Goal: Check status: Check status

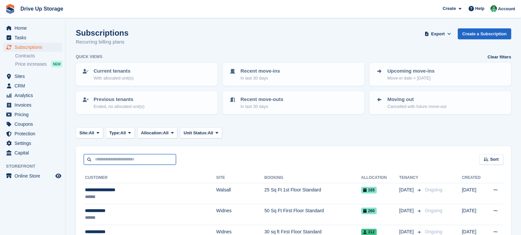
click at [149, 160] on input "text" at bounding box center [130, 159] width 92 height 11
type input "*********"
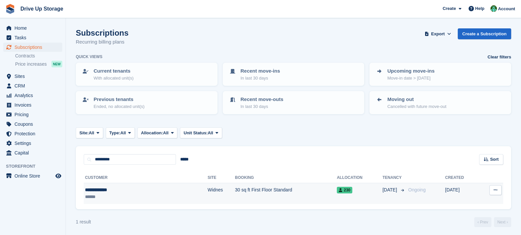
click at [247, 200] on td "30 sq ft First Floor Standard" at bounding box center [286, 193] width 102 height 21
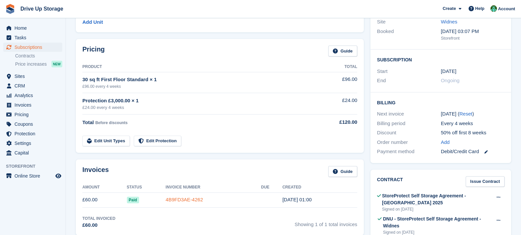
scroll to position [148, 0]
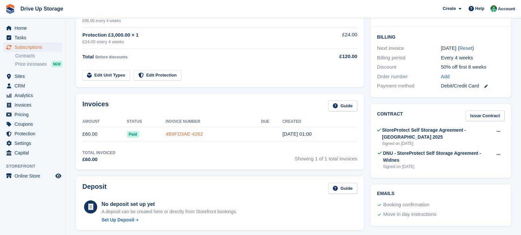
click at [184, 133] on link "4B9FD3AE-4262" at bounding box center [184, 134] width 37 height 6
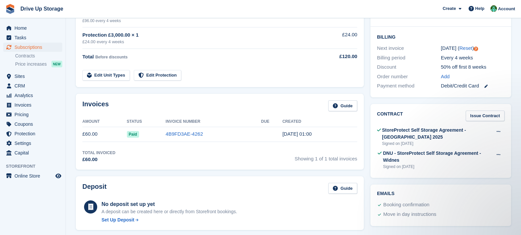
scroll to position [65, 0]
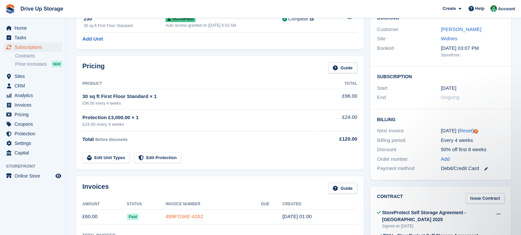
click at [189, 214] on link "4B9FD3AE-4262" at bounding box center [184, 216] width 37 height 6
